Goal: Navigation & Orientation: Understand site structure

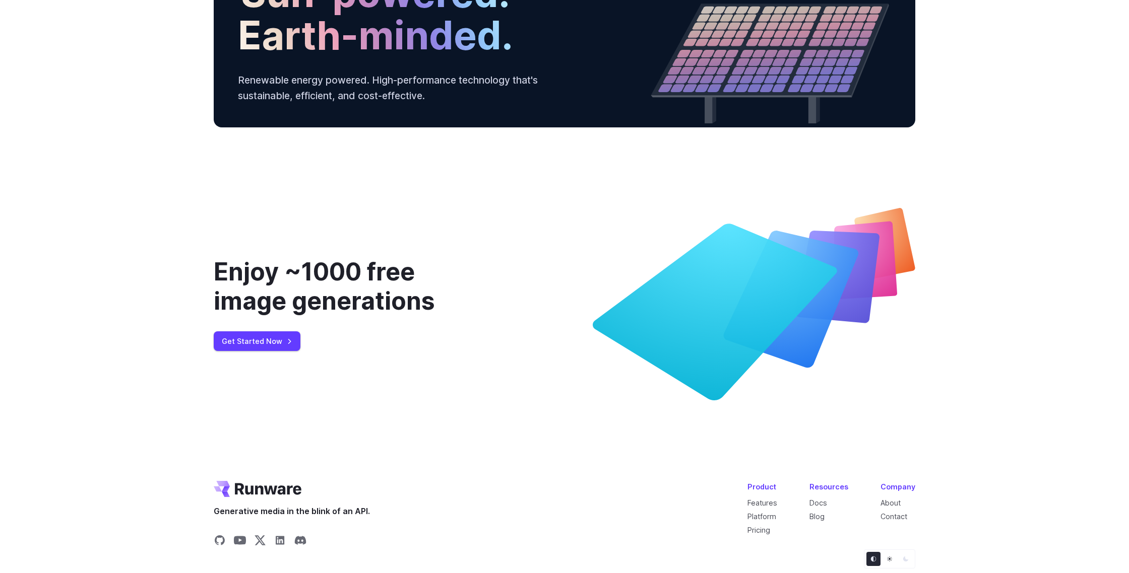
scroll to position [3796, 0]
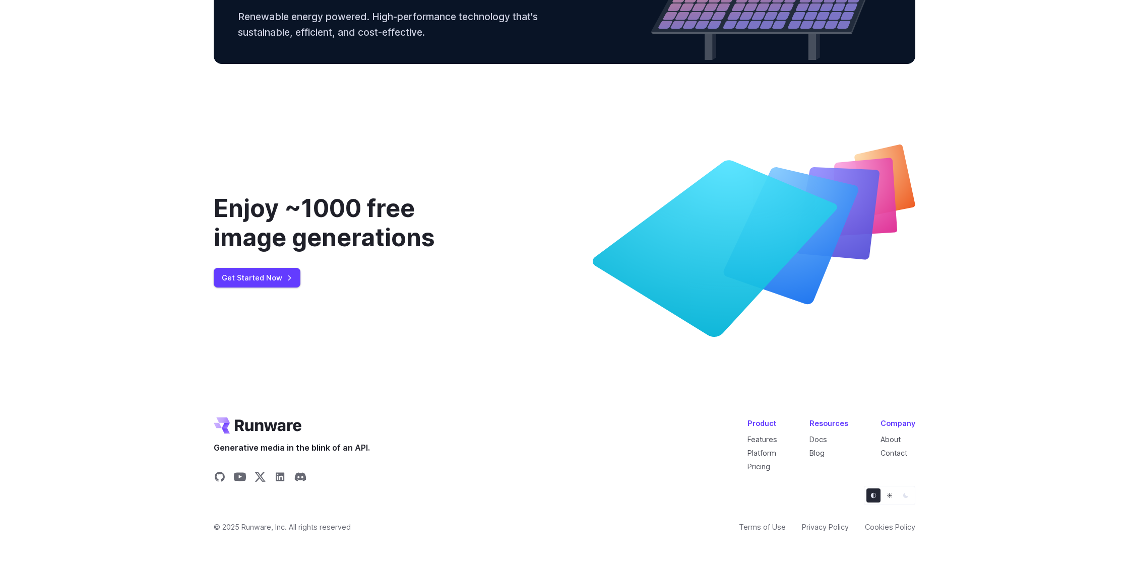
click at [890, 497] on icon "Light" at bounding box center [889, 496] width 6 height 6
click at [904, 497] on icon "Dark" at bounding box center [905, 495] width 5 height 5
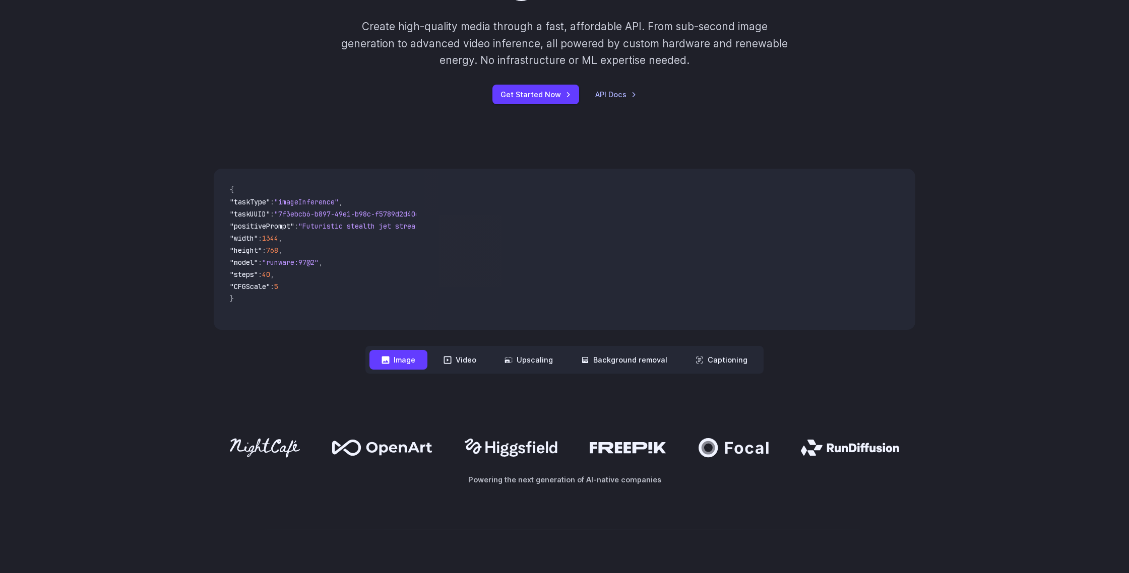
scroll to position [0, 0]
